Goal: Find specific page/section

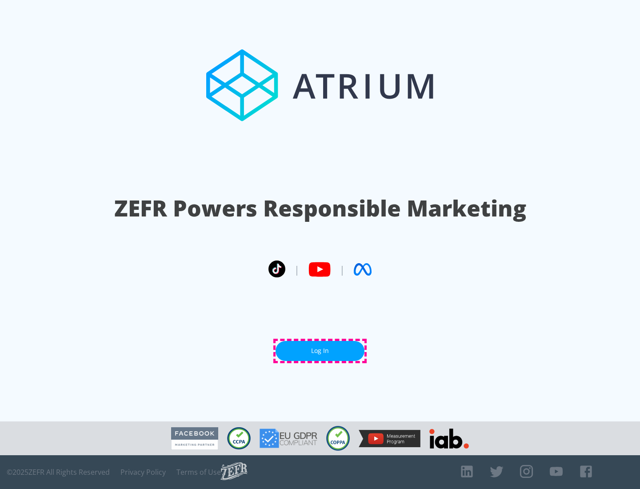
click at [320, 351] on link "Log In" at bounding box center [320, 351] width 89 height 20
